Goal: Transaction & Acquisition: Purchase product/service

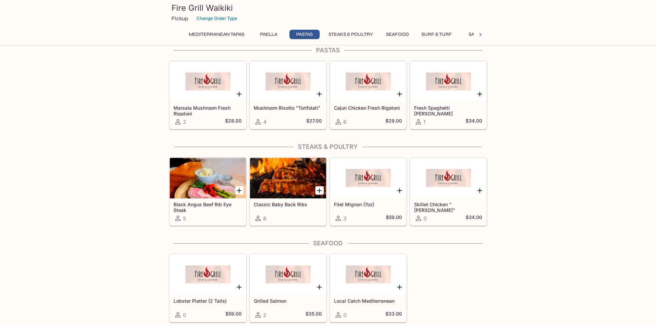
scroll to position [506, 0]
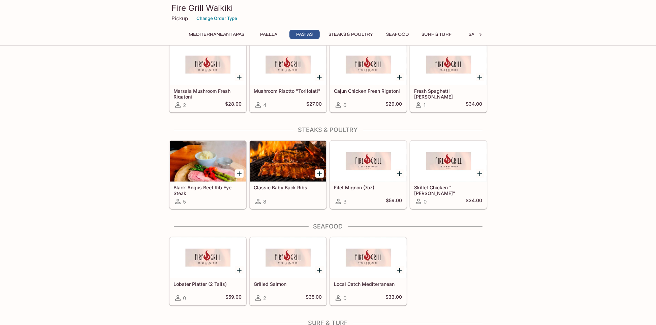
click at [321, 170] on icon "Add Classic Baby Back Ribs" at bounding box center [320, 174] width 8 height 8
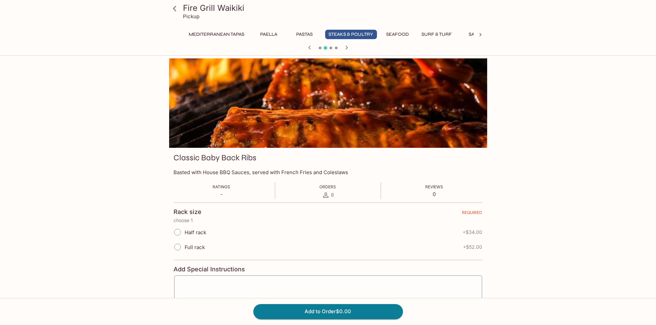
click at [175, 6] on icon at bounding box center [174, 8] width 3 height 5
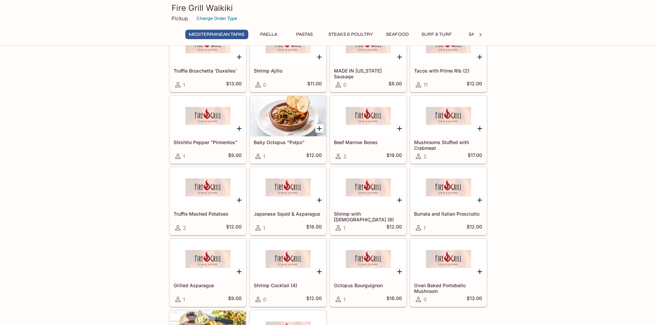
scroll to position [67, 0]
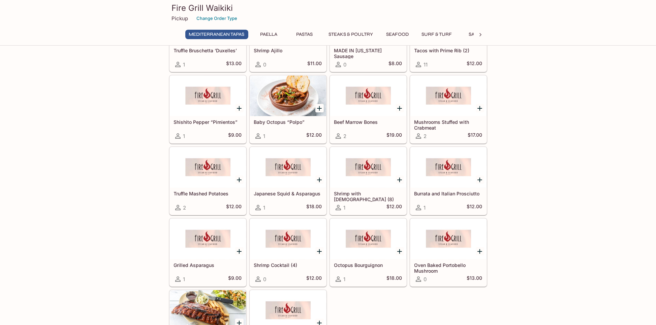
click at [295, 168] on div at bounding box center [288, 167] width 76 height 40
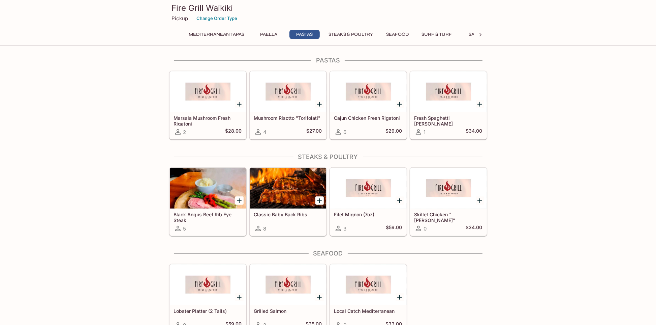
scroll to position [468, 0]
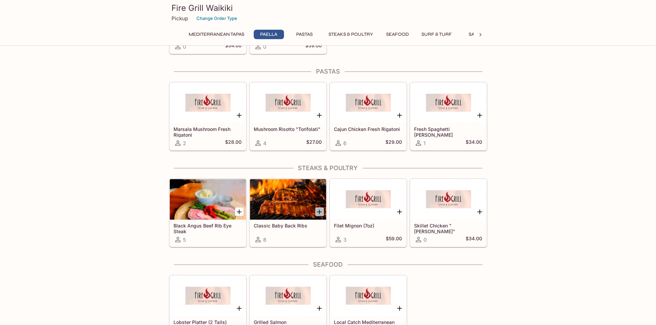
click at [320, 208] on icon "Add Classic Baby Back Ribs" at bounding box center [320, 212] width 8 height 8
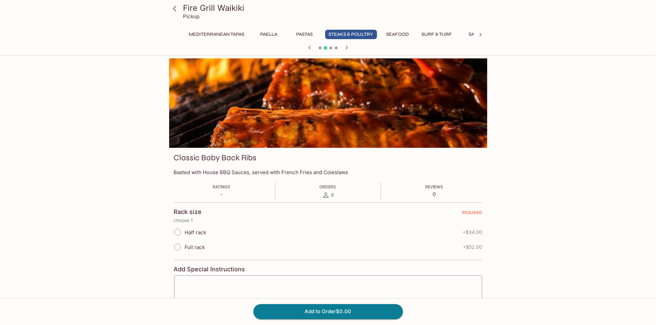
click at [346, 46] on icon "button" at bounding box center [347, 48] width 2 height 4
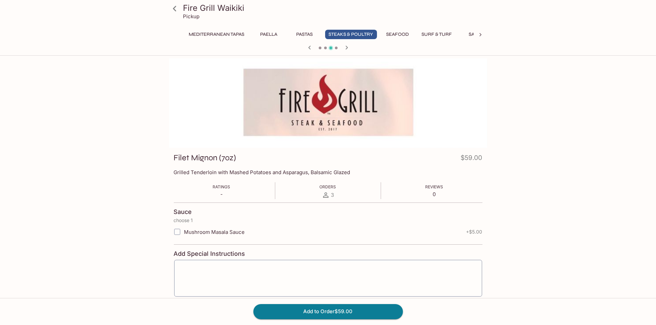
click at [346, 46] on icon "button" at bounding box center [347, 48] width 2 height 4
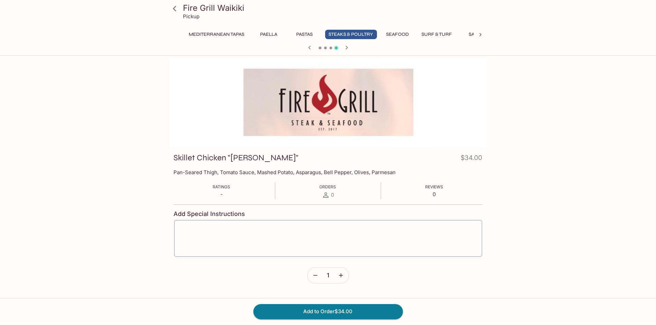
click at [346, 46] on icon "button" at bounding box center [347, 48] width 2 height 4
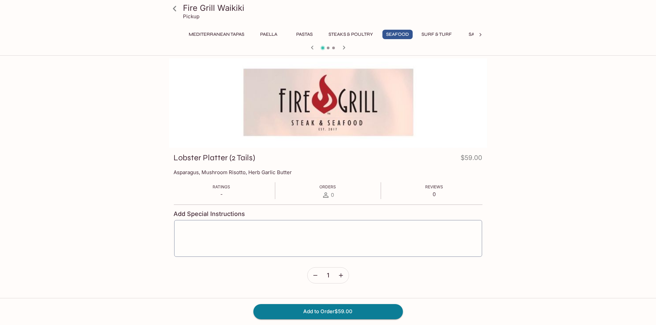
click at [346, 46] on icon "button" at bounding box center [344, 47] width 8 height 8
